Goal: Task Accomplishment & Management: Use online tool/utility

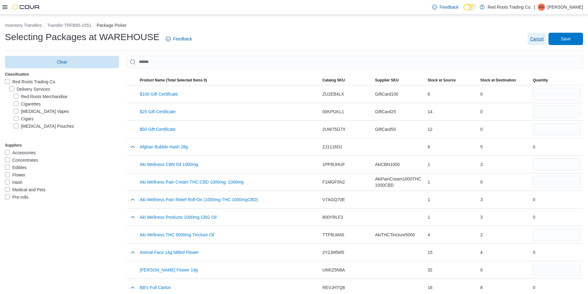
click at [544, 38] on span "Cancel" at bounding box center [537, 39] width 14 height 6
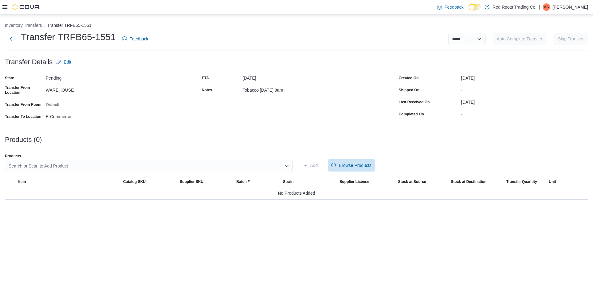
click at [235, 162] on div "Search or Scan to Add Product" at bounding box center [149, 166] width 288 height 12
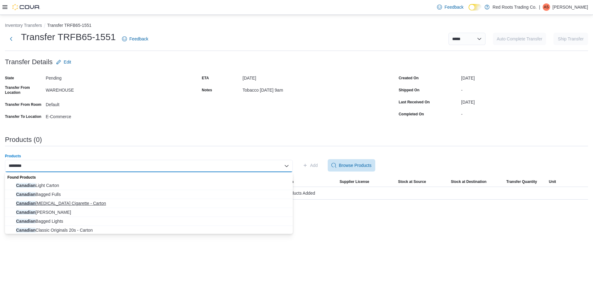
type input "********"
click at [80, 201] on span "Canadian [MEDICAL_DATA] Cigarette - Carton" at bounding box center [152, 203] width 273 height 6
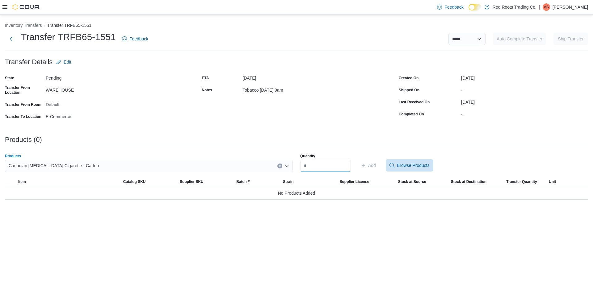
click at [309, 167] on input "Quantity" at bounding box center [325, 166] width 51 height 12
type input "*"
click at [376, 163] on span "Add" at bounding box center [372, 165] width 8 height 6
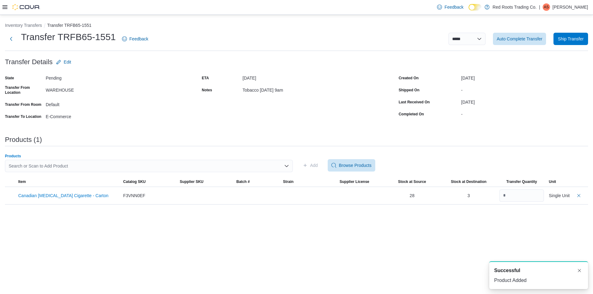
click at [135, 164] on div "Search or Scan to Add Product" at bounding box center [149, 166] width 288 height 12
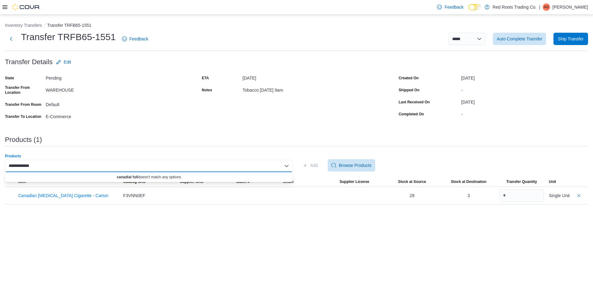
click at [25, 164] on input "**********" at bounding box center [20, 165] width 23 height 7
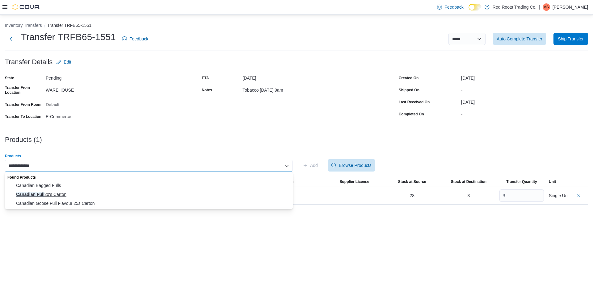
type input "**********"
click at [57, 196] on span "Canadian Full 20's Carton" at bounding box center [152, 195] width 273 height 6
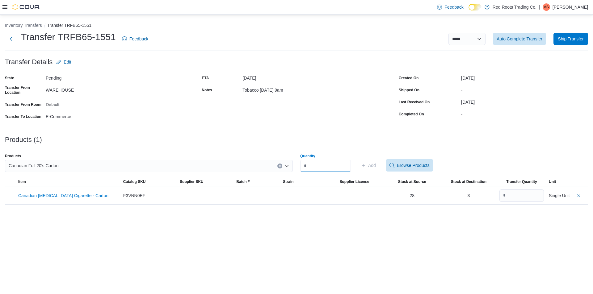
click at [314, 167] on input "Quantity" at bounding box center [325, 166] width 51 height 12
type input "*"
click at [376, 164] on span "Add" at bounding box center [372, 165] width 8 height 6
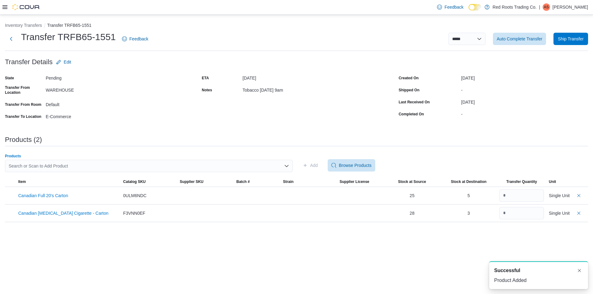
click at [79, 169] on div "Search or Scan to Add Product" at bounding box center [149, 166] width 288 height 12
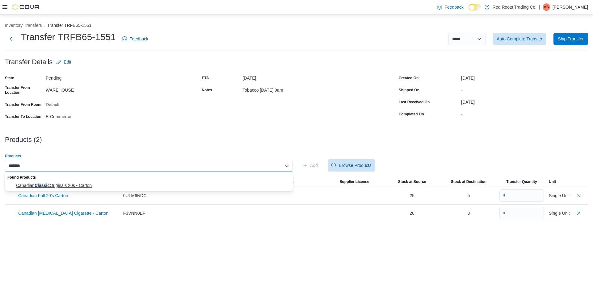
type input "*******"
click at [79, 185] on span "Canadian Classic Originals 20s - Carton" at bounding box center [152, 186] width 273 height 6
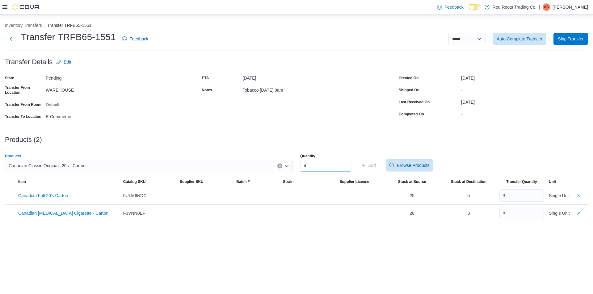
click at [312, 163] on input "Quantity" at bounding box center [325, 166] width 51 height 12
type input "*"
click at [376, 167] on span "Add" at bounding box center [372, 165] width 8 height 6
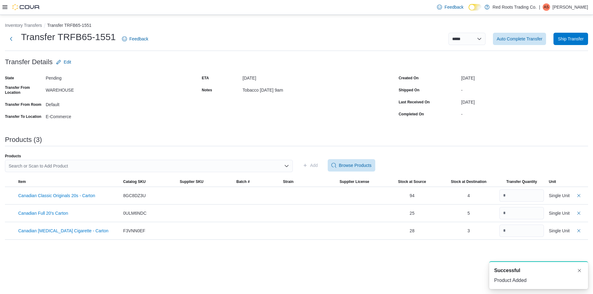
click at [106, 168] on div "Search or Scan to Add Product" at bounding box center [149, 166] width 288 height 12
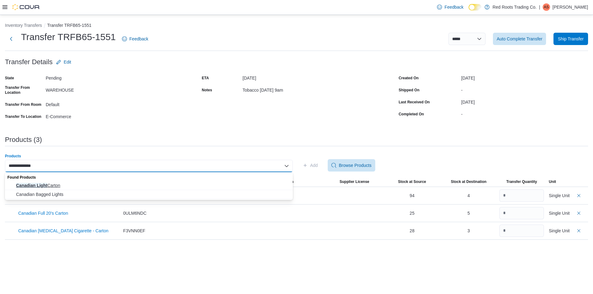
type input "**********"
click at [55, 183] on span "Canadian Light Carton" at bounding box center [152, 186] width 273 height 6
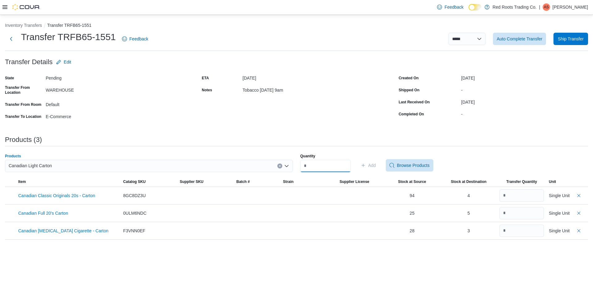
click at [320, 166] on input "Quantity" at bounding box center [325, 166] width 51 height 12
type input "*"
click at [376, 165] on span "Add" at bounding box center [372, 165] width 8 height 6
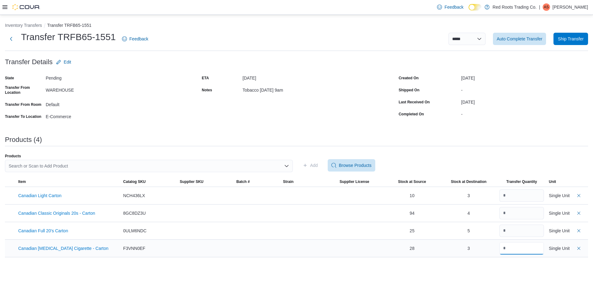
click at [515, 250] on input "number" at bounding box center [521, 248] width 44 height 12
click at [469, 155] on div "Products Search or Scan to Add Product Add Browse Products" at bounding box center [296, 165] width 583 height 23
click at [518, 37] on span "Auto Complete Transfer" at bounding box center [520, 39] width 46 height 6
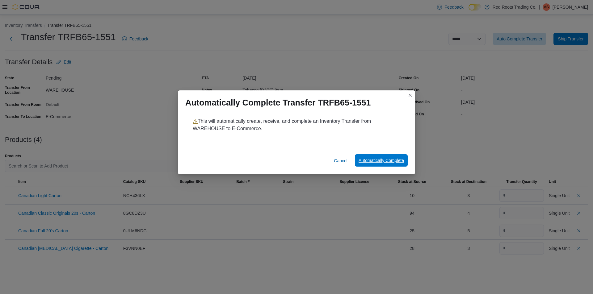
click at [379, 161] on span "Automatically Complete" at bounding box center [381, 161] width 45 height 6
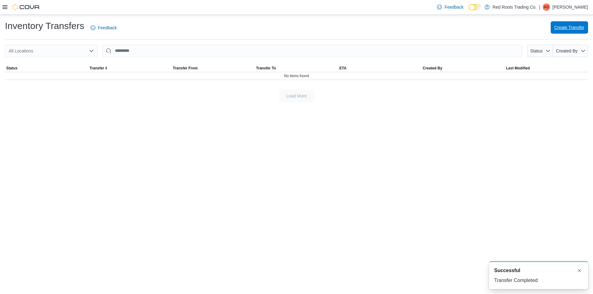
click at [567, 25] on span "Create Transfer" at bounding box center [569, 27] width 30 height 6
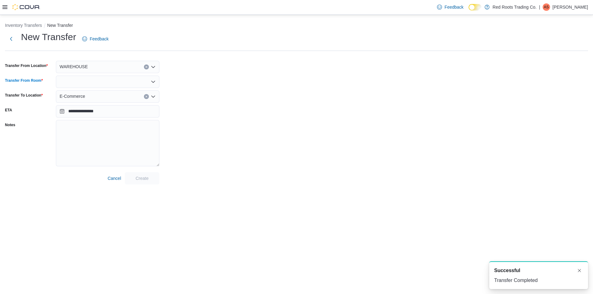
click at [84, 82] on div at bounding box center [107, 82] width 103 height 12
click at [80, 91] on span "Default" at bounding box center [111, 92] width 89 height 6
click at [80, 128] on textarea "Notes" at bounding box center [107, 143] width 103 height 46
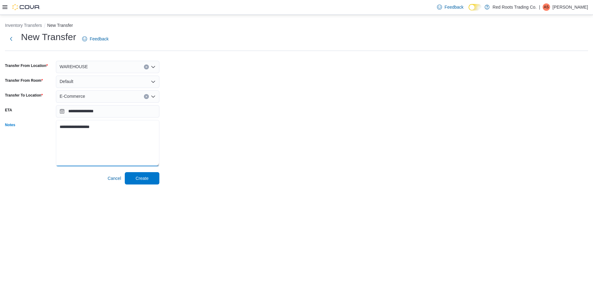
click at [79, 127] on textarea "**********" at bounding box center [107, 143] width 103 height 46
type textarea "**********"
click at [140, 176] on span "Create" at bounding box center [142, 178] width 13 height 6
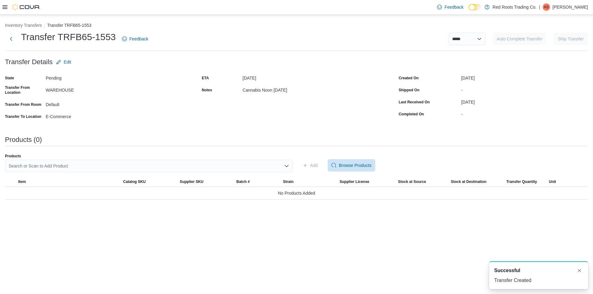
click at [232, 165] on div "Search or Scan to Add Product" at bounding box center [149, 166] width 288 height 12
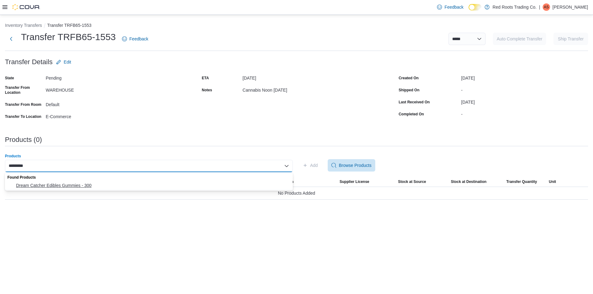
type input "*********"
click at [87, 182] on button "Dream Catcher Edibles Gummies - 300" at bounding box center [149, 185] width 288 height 9
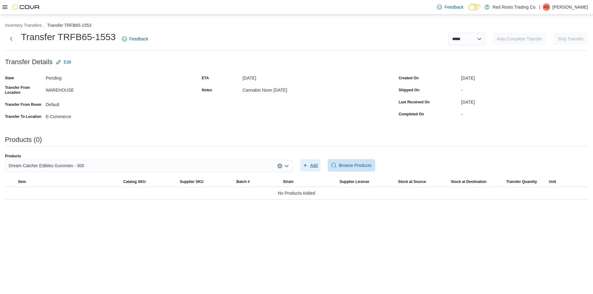
click at [309, 166] on span "Add" at bounding box center [310, 165] width 15 height 12
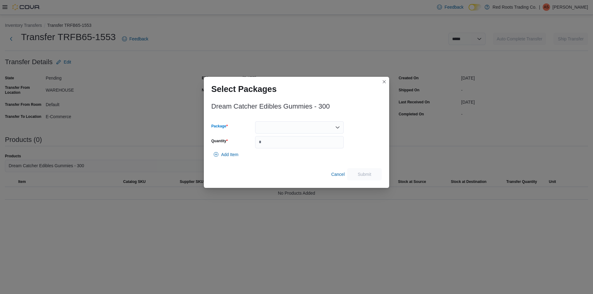
click at [276, 130] on div at bounding box center [299, 127] width 89 height 12
click at [276, 147] on span "1" at bounding box center [303, 147] width 74 height 6
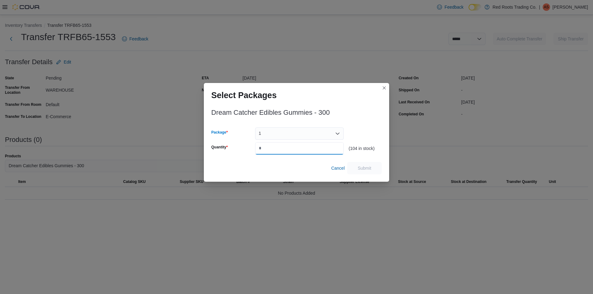
click at [277, 149] on input "Quantity" at bounding box center [299, 148] width 89 height 12
type input "*"
click at [368, 166] on span "Submit" at bounding box center [365, 168] width 14 height 6
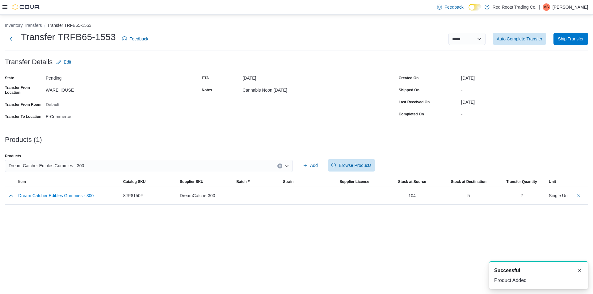
click at [131, 163] on div "Dream Catcher Edibles Gummies - 300" at bounding box center [149, 166] width 288 height 12
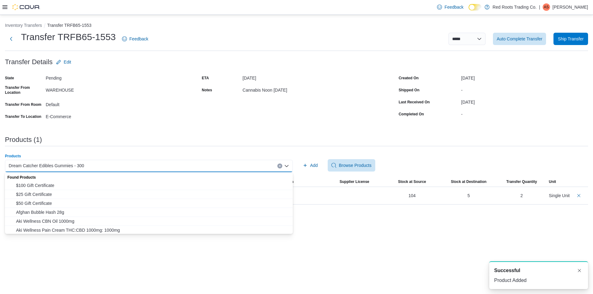
click at [279, 165] on icon "Clear input" at bounding box center [280, 166] width 2 height 2
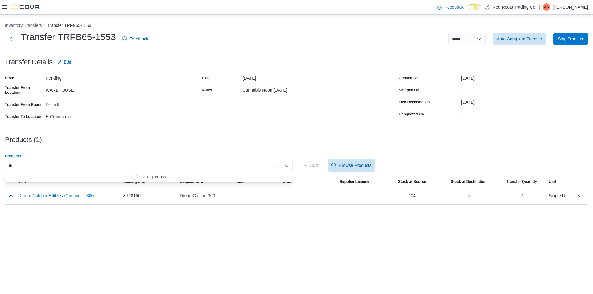
type input "*"
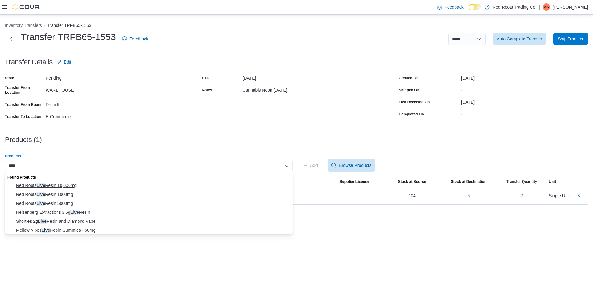
type input "****"
click at [48, 186] on span "Red Roots Live Resin 10,000mg" at bounding box center [152, 186] width 273 height 6
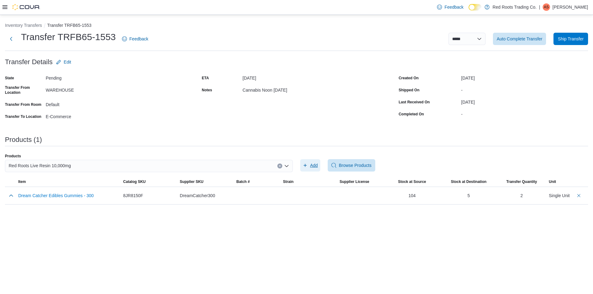
click at [315, 165] on span "Add" at bounding box center [314, 165] width 8 height 6
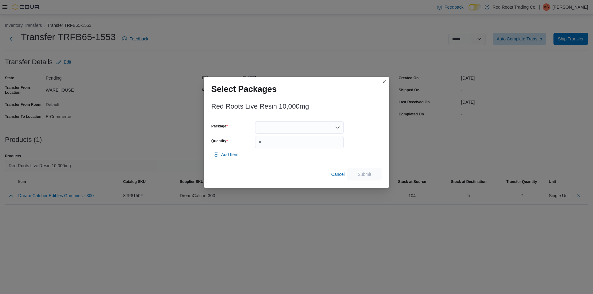
click at [276, 130] on div at bounding box center [299, 127] width 89 height 12
click at [271, 148] on span "1" at bounding box center [303, 147] width 74 height 6
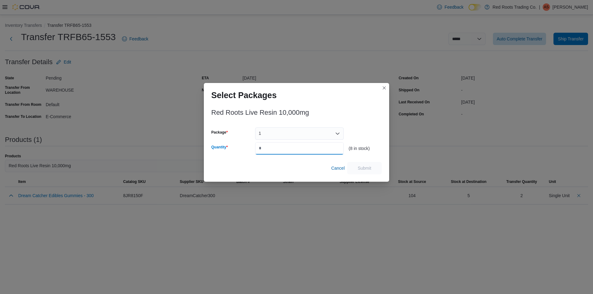
click at [271, 150] on input "Quantity" at bounding box center [299, 148] width 89 height 12
type input "*"
click at [366, 164] on span "Submit" at bounding box center [364, 168] width 27 height 12
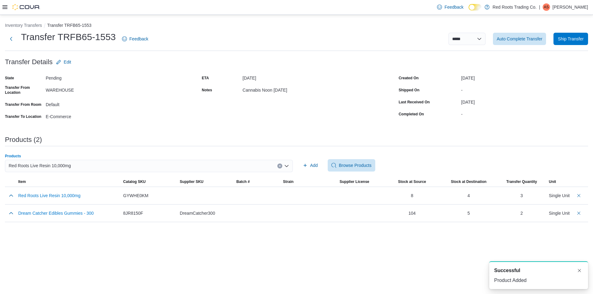
click at [280, 165] on icon "Clear input" at bounding box center [280, 166] width 2 height 2
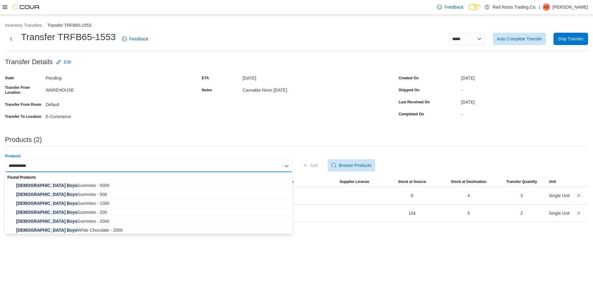
scroll to position [19, 0]
type input "**********"
click at [77, 229] on span "Buddha Boys Milk Chocolate Bars - 500" at bounding box center [152, 229] width 273 height 6
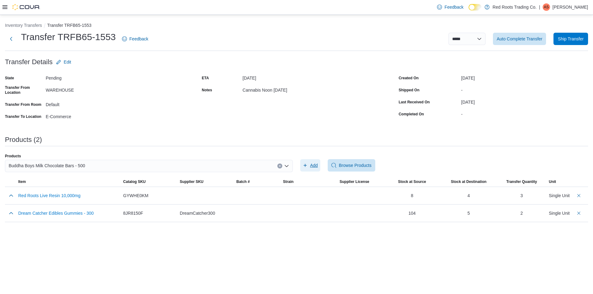
click at [311, 164] on span "Add" at bounding box center [314, 165] width 8 height 6
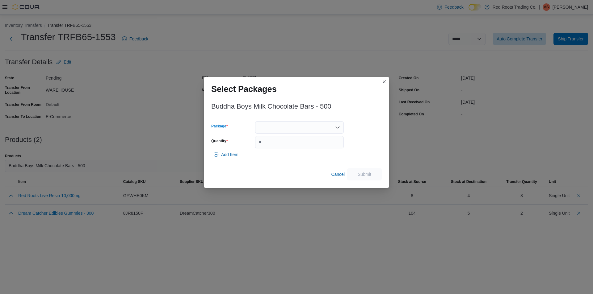
click at [284, 123] on div at bounding box center [299, 127] width 89 height 12
click at [268, 146] on span "1" at bounding box center [303, 147] width 74 height 6
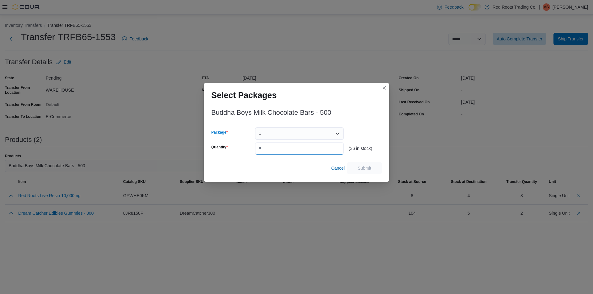
click at [271, 150] on input "Quantity" at bounding box center [299, 148] width 89 height 12
type input "*"
click at [363, 164] on span "Submit" at bounding box center [364, 168] width 27 height 12
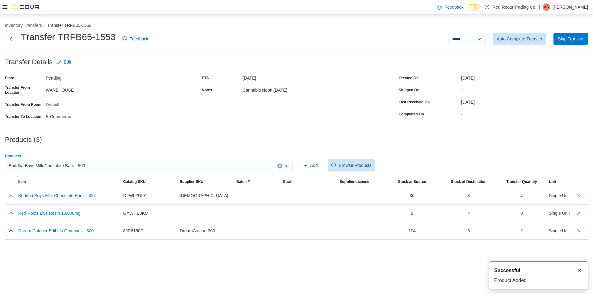
click at [281, 166] on button "Clear input" at bounding box center [279, 166] width 5 height 5
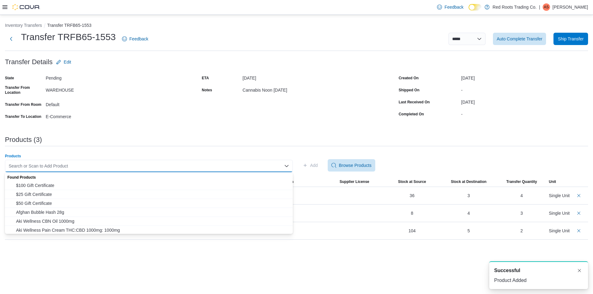
click at [238, 165] on div "Search or Scan to Add Product Combo box. Selected. Combo box input. Search or S…" at bounding box center [149, 166] width 288 height 12
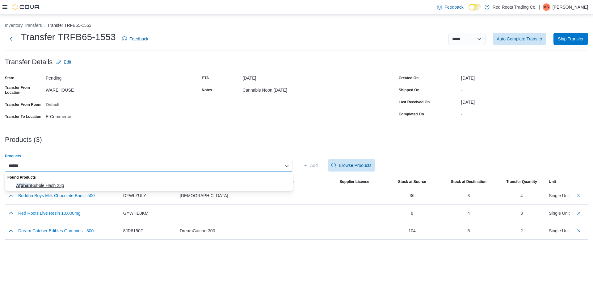
type input "******"
click at [84, 187] on span "Afghan Bubble Hash 28g" at bounding box center [152, 186] width 273 height 6
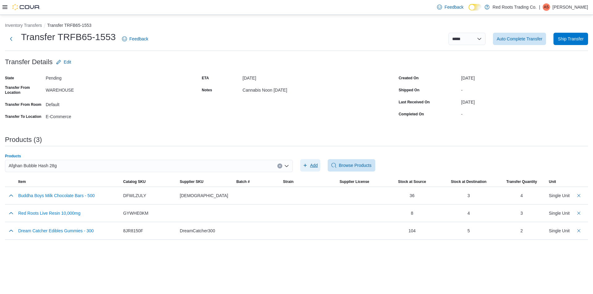
click at [311, 167] on span "Add" at bounding box center [314, 165] width 8 height 6
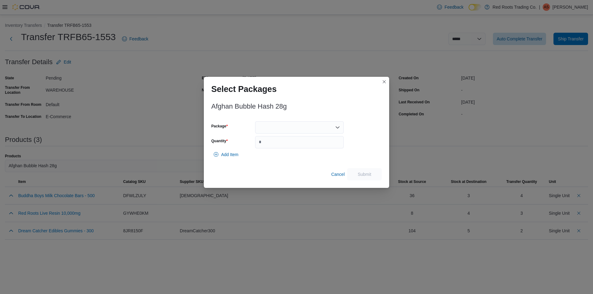
click at [268, 130] on div at bounding box center [299, 127] width 89 height 12
click at [269, 144] on span "1" at bounding box center [303, 147] width 74 height 6
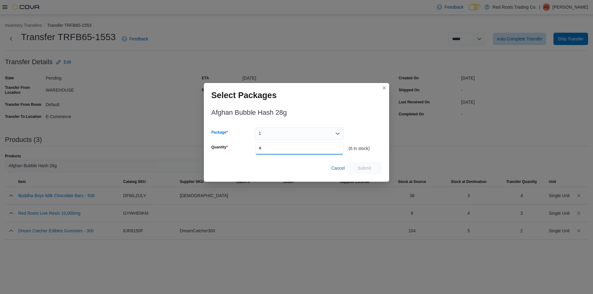
click at [269, 146] on input "Quantity" at bounding box center [299, 148] width 89 height 12
type input "*"
click at [368, 166] on span "Submit" at bounding box center [365, 168] width 14 height 6
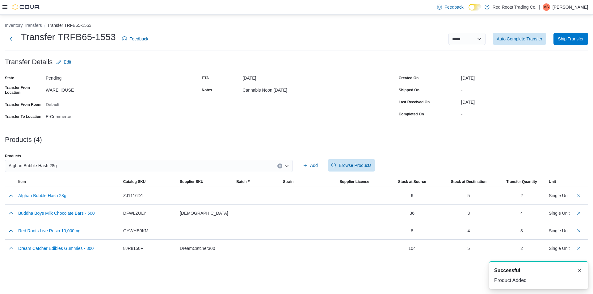
drag, startPoint x: 280, startPoint y: 165, endPoint x: 273, endPoint y: 166, distance: 6.5
click at [280, 166] on icon "Clear input" at bounding box center [280, 166] width 2 height 2
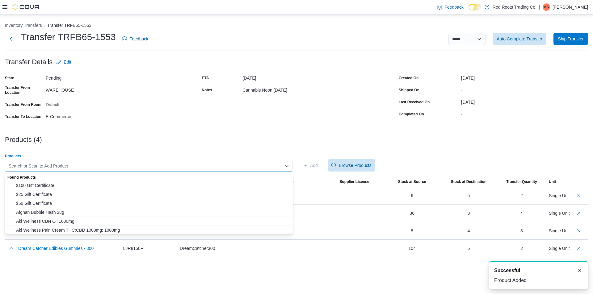
click at [255, 163] on div "Search or Scan to Add Product" at bounding box center [149, 166] width 288 height 12
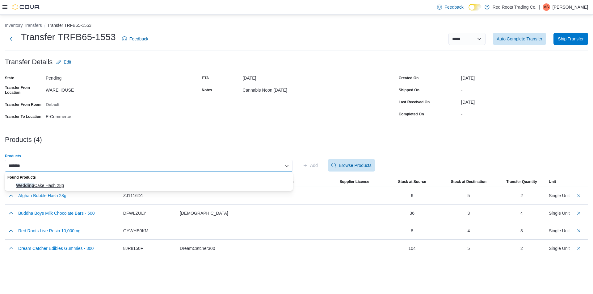
type input "*******"
click at [194, 183] on span "Wedding Cake Hash 28g" at bounding box center [152, 186] width 273 height 6
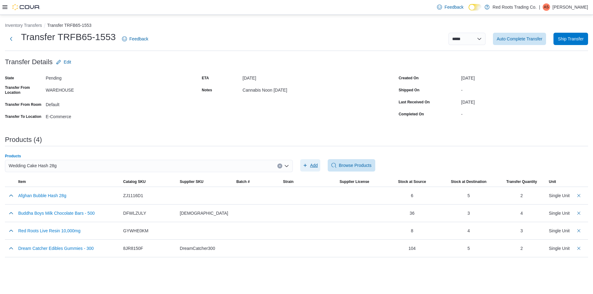
click at [311, 164] on span "Add" at bounding box center [314, 165] width 8 height 6
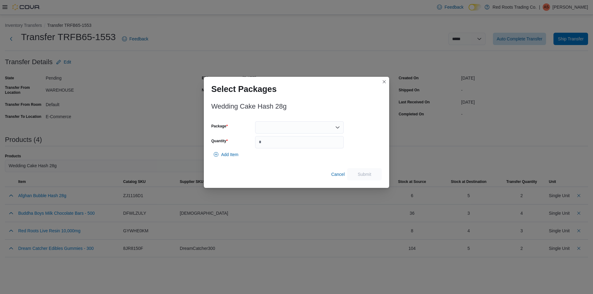
click at [275, 130] on div at bounding box center [299, 127] width 89 height 12
click at [271, 147] on span "1" at bounding box center [303, 147] width 74 height 6
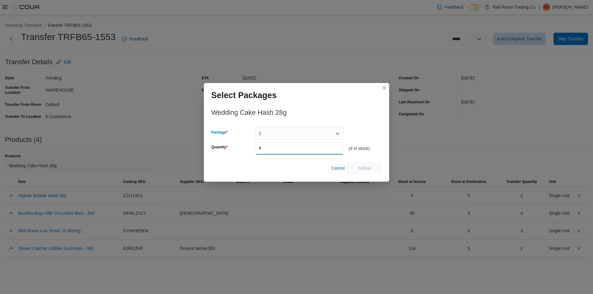
click at [271, 150] on input "Quantity" at bounding box center [299, 148] width 89 height 12
type input "*"
click at [363, 167] on span "Submit" at bounding box center [365, 168] width 14 height 6
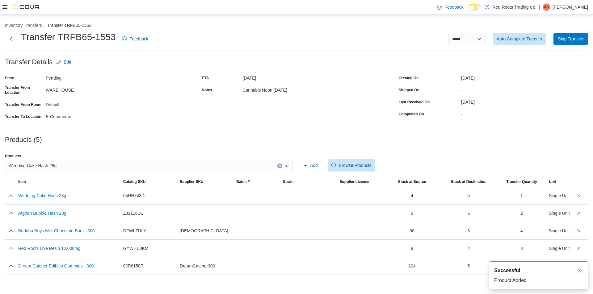
click at [580, 272] on button "Dismiss toast" at bounding box center [579, 270] width 7 height 7
click at [519, 33] on span "Auto Complete Transfer" at bounding box center [520, 38] width 46 height 12
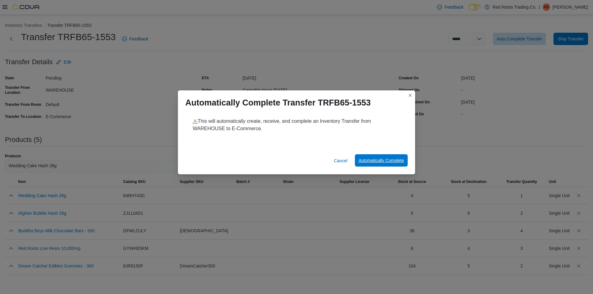
click at [383, 159] on span "Automatically Complete" at bounding box center [381, 161] width 45 height 6
